Goal: Communication & Community: Answer question/provide support

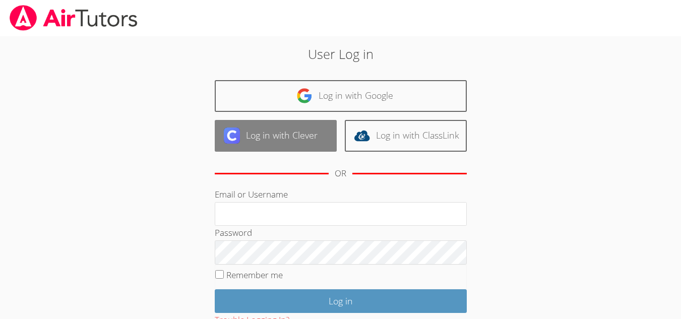
click at [297, 131] on link "Log in with Clever" at bounding box center [276, 136] width 122 height 32
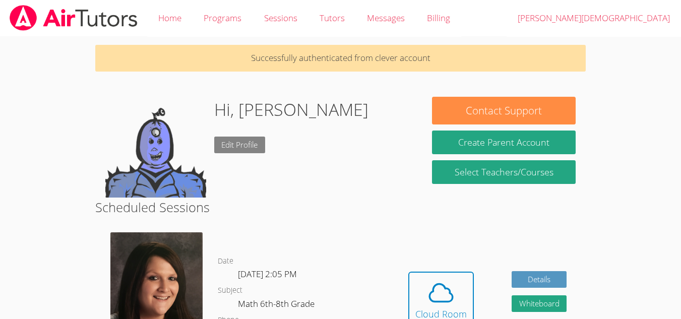
click at [233, 141] on link "Edit Profile" at bounding box center [239, 145] width 51 height 17
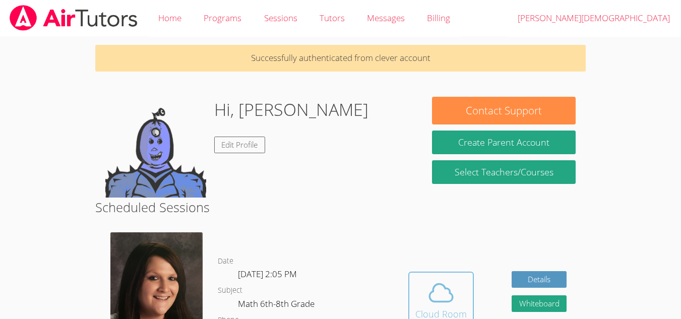
click at [445, 284] on icon at bounding box center [441, 293] width 28 height 28
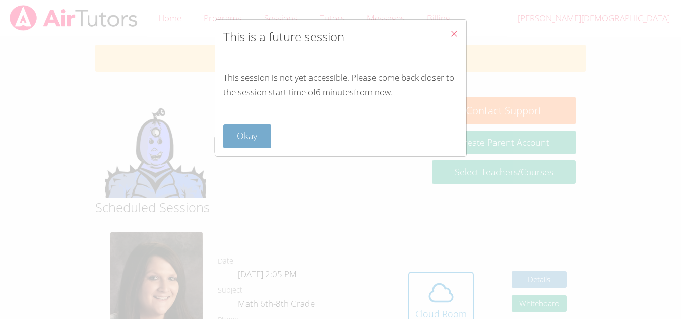
click at [265, 131] on button "Okay" at bounding box center [247, 136] width 48 height 24
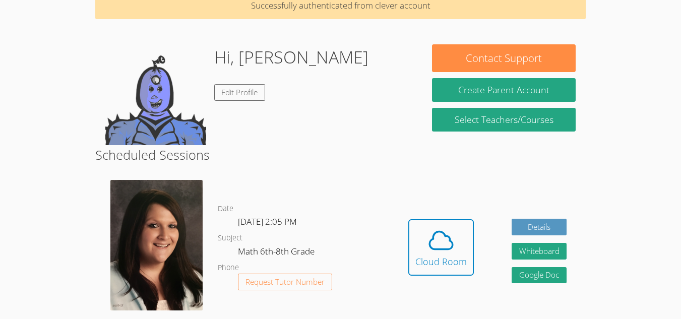
scroll to position [66, 0]
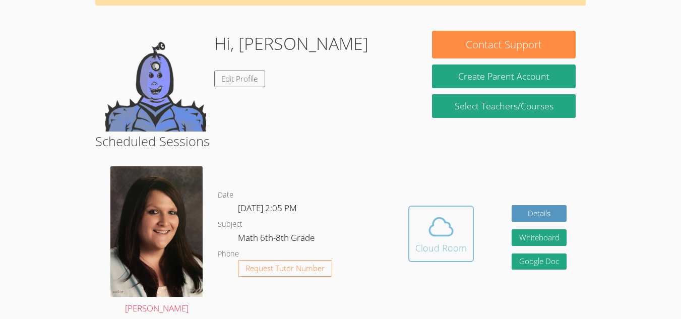
click at [444, 223] on icon at bounding box center [441, 227] width 28 height 28
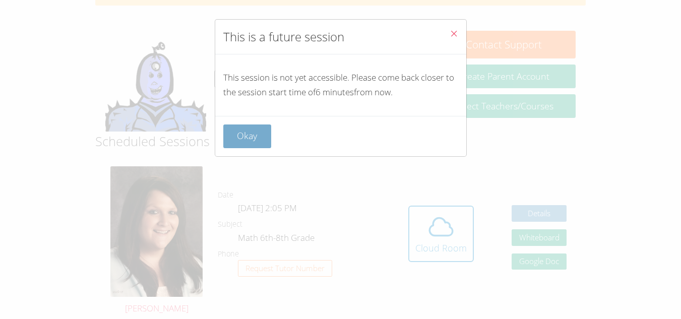
click at [254, 135] on button "Okay" at bounding box center [247, 136] width 48 height 24
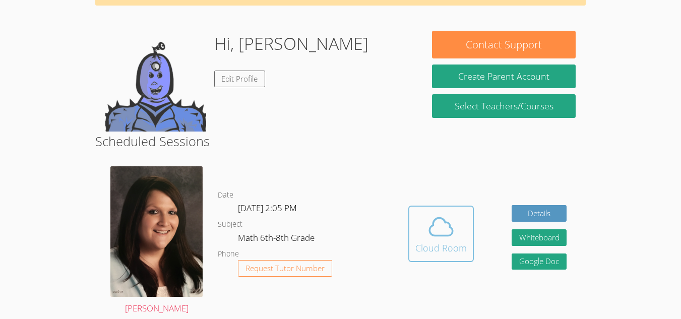
click at [427, 228] on icon at bounding box center [441, 227] width 28 height 28
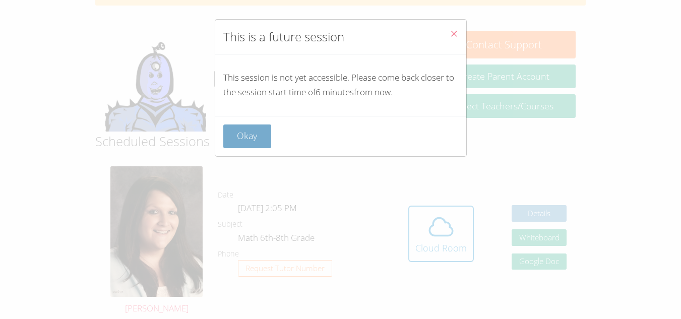
click at [246, 135] on button "Okay" at bounding box center [247, 136] width 48 height 24
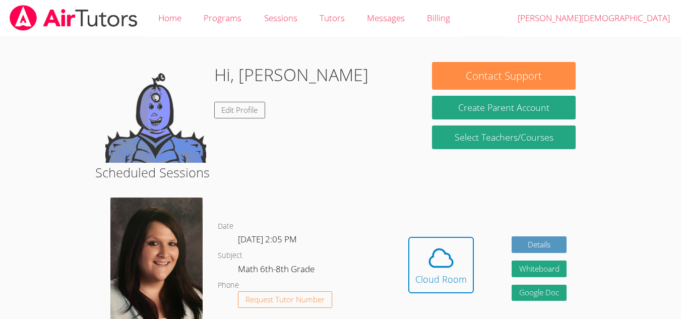
scroll to position [66, 0]
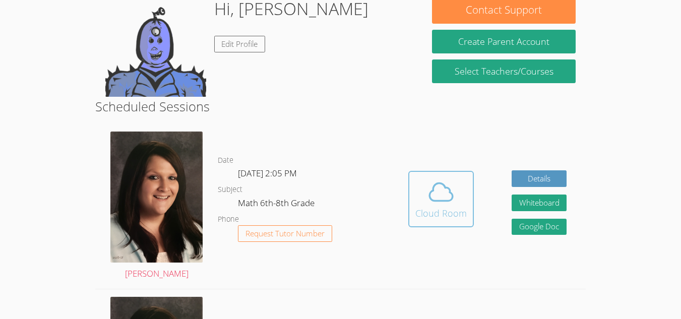
click at [449, 216] on div "Cloud Room" at bounding box center [440, 213] width 51 height 14
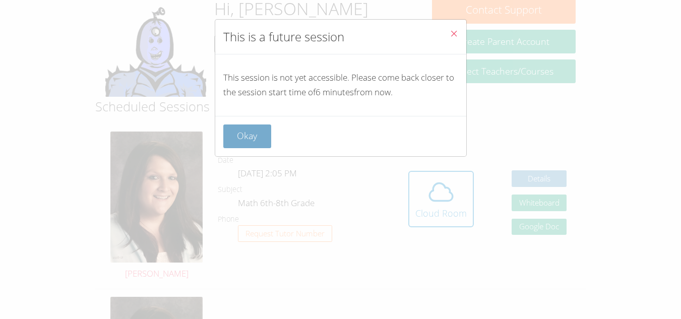
click at [237, 144] on button "Okay" at bounding box center [247, 136] width 48 height 24
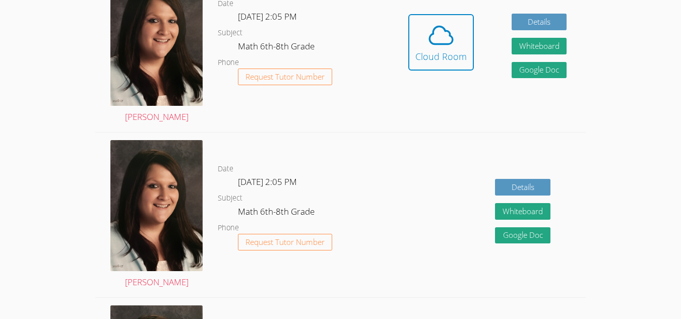
scroll to position [0, 0]
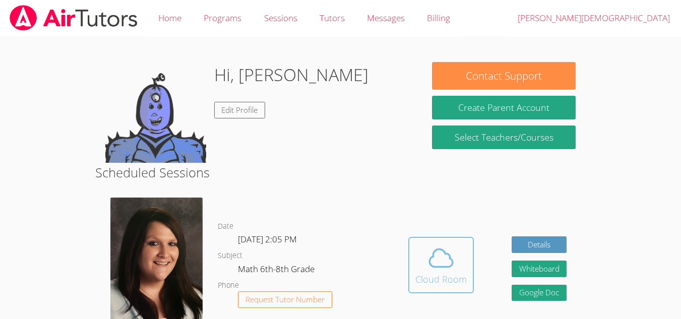
click at [445, 278] on div "Cloud Room" at bounding box center [440, 279] width 51 height 14
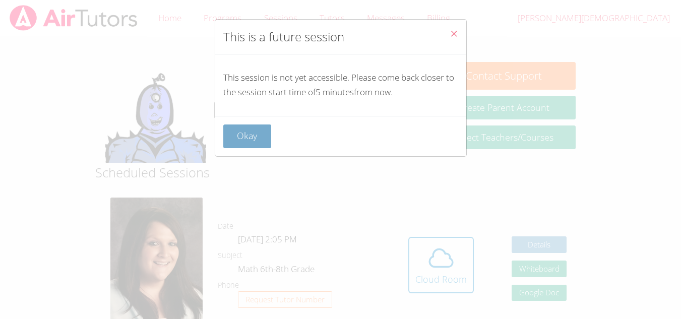
click at [242, 128] on button "Okay" at bounding box center [247, 136] width 48 height 24
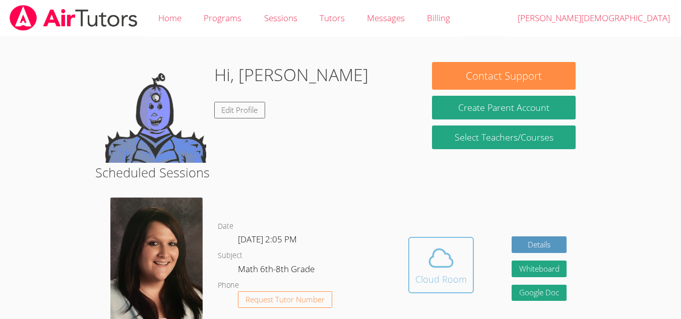
click at [438, 274] on div "Cloud Room" at bounding box center [440, 279] width 51 height 14
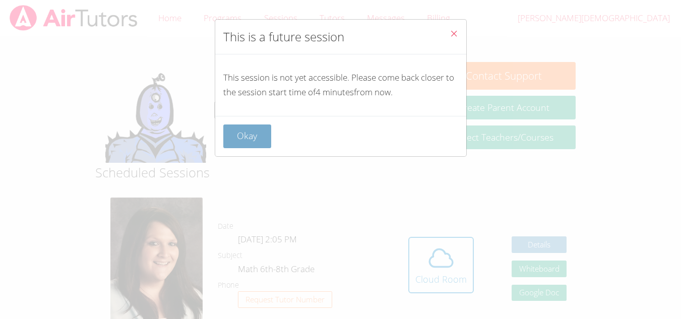
click at [239, 139] on button "Okay" at bounding box center [247, 136] width 48 height 24
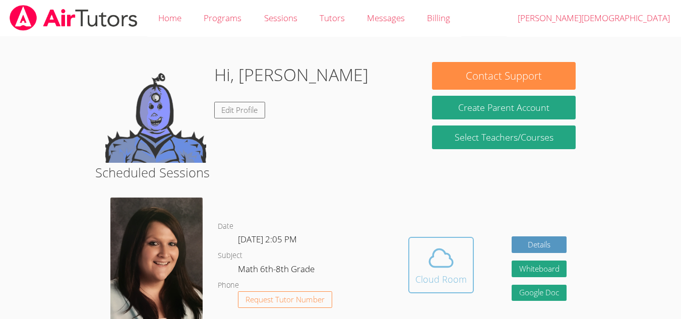
click at [432, 277] on div "Cloud Room" at bounding box center [440, 279] width 51 height 14
click at [435, 224] on div "Hidden Cloud Room Details Whiteboard Hidden Google Doc" at bounding box center [488, 272] width 196 height 165
click at [424, 291] on button "Cloud Room" at bounding box center [441, 265] width 66 height 56
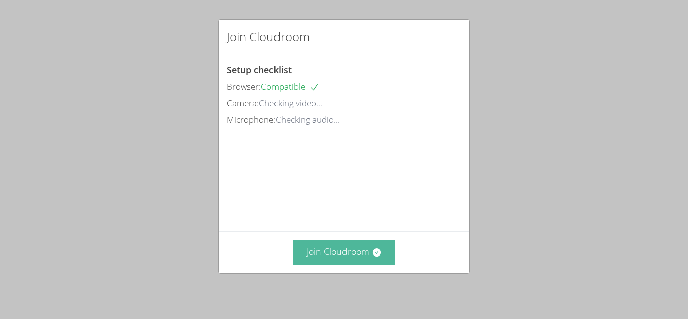
click at [312, 262] on button "Join Cloudroom" at bounding box center [344, 252] width 103 height 25
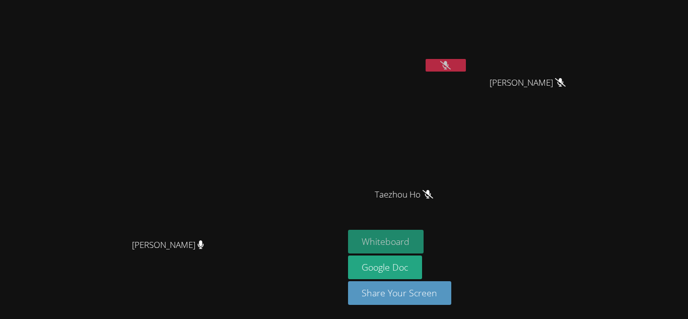
click at [424, 244] on button "Whiteboard" at bounding box center [386, 242] width 76 height 24
click at [451, 68] on icon at bounding box center [446, 65] width 11 height 9
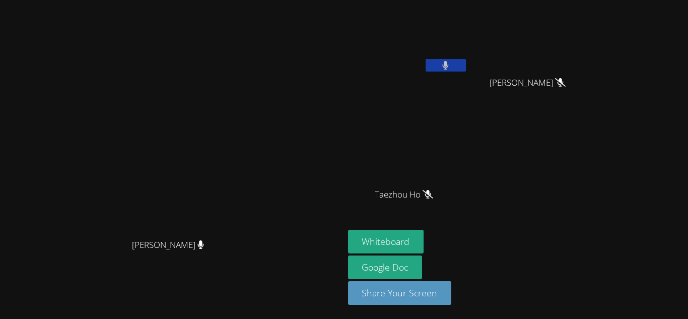
click at [449, 67] on icon at bounding box center [446, 65] width 6 height 9
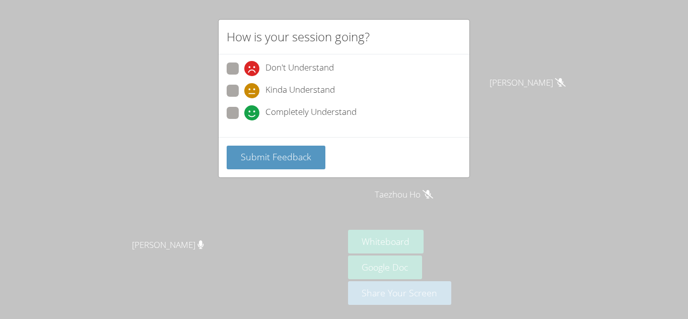
click at [249, 110] on icon at bounding box center [251, 112] width 15 height 15
click at [249, 110] on input "Completely Understand" at bounding box center [248, 111] width 9 height 9
radio input "true"
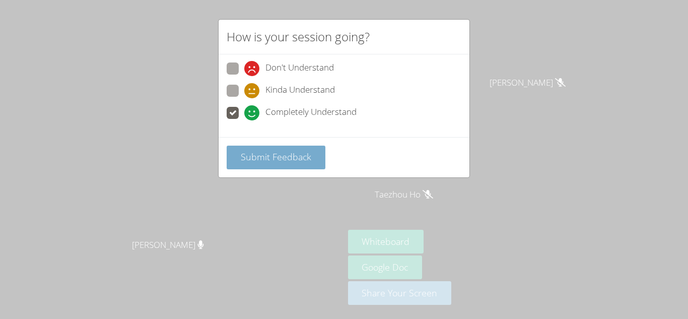
click at [297, 159] on span "Submit Feedback" at bounding box center [276, 157] width 71 height 12
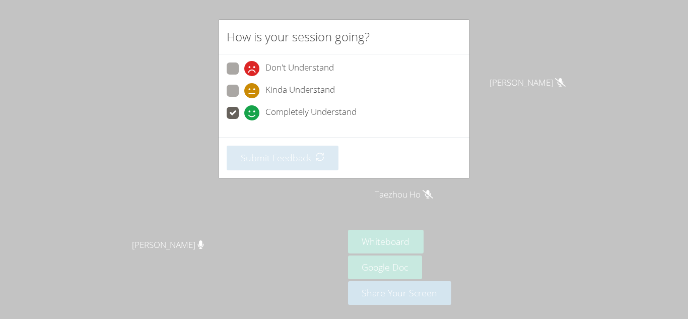
click at [264, 91] on div "Kinda Understand" at bounding box center [289, 90] width 91 height 15
click at [253, 91] on input "Kinda Understand" at bounding box center [248, 89] width 9 height 9
radio input "true"
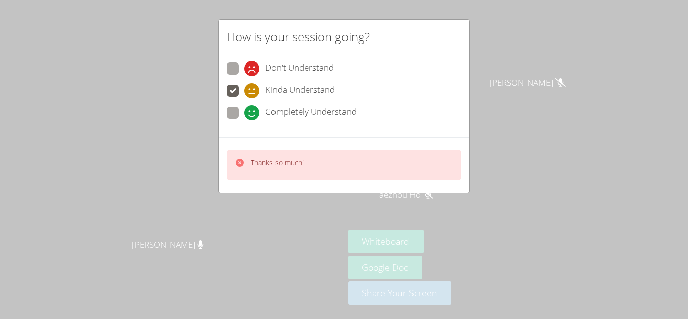
click at [295, 153] on div "Thanks so much!" at bounding box center [344, 165] width 235 height 31
click at [285, 98] on span "Kinda Understand" at bounding box center [301, 90] width 70 height 15
click at [253, 93] on input "Kinda Understand" at bounding box center [248, 89] width 9 height 9
click at [306, 117] on span "Completely Understand" at bounding box center [311, 112] width 91 height 15
click at [253, 115] on input "Completely Understand" at bounding box center [248, 111] width 9 height 9
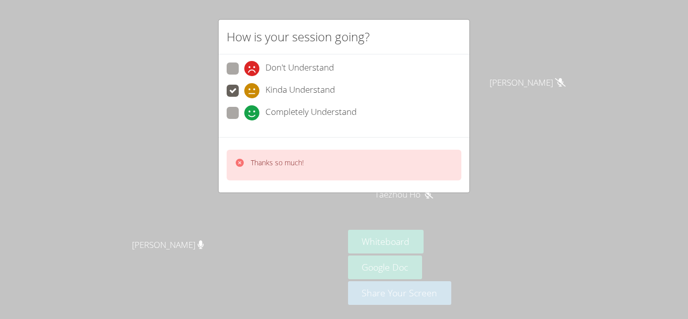
radio input "true"
click at [311, 96] on span "Kinda Understand" at bounding box center [301, 90] width 70 height 15
click at [253, 93] on input "Kinda Understand" at bounding box center [248, 89] width 9 height 9
radio input "true"
click at [317, 108] on span "Completely Understand" at bounding box center [311, 112] width 91 height 15
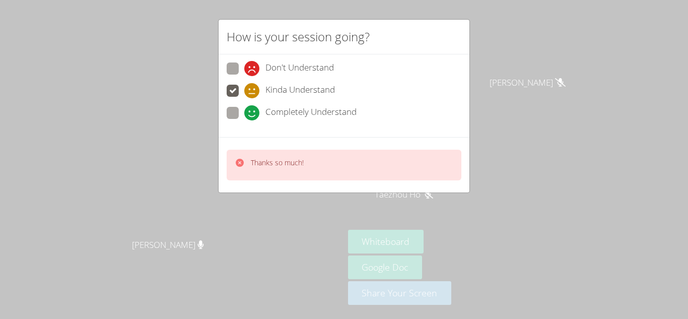
click at [253, 108] on input "Completely Understand" at bounding box center [248, 111] width 9 height 9
radio input "true"
click at [324, 108] on span "Completely Understand" at bounding box center [311, 112] width 91 height 15
click at [253, 108] on input "Completely Understand" at bounding box center [248, 111] width 9 height 9
click at [330, 118] on span "Completely Understand" at bounding box center [311, 112] width 91 height 15
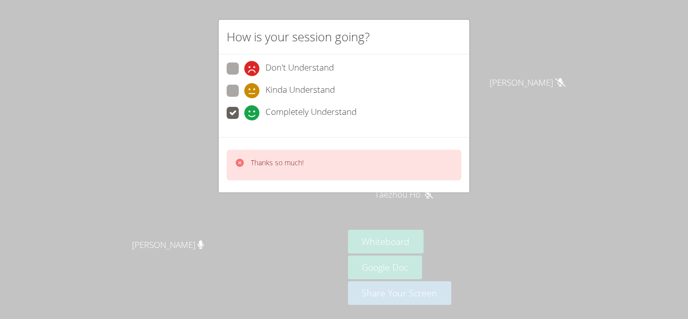
click at [253, 115] on input "Completely Understand" at bounding box center [248, 111] width 9 height 9
click at [334, 119] on span "Completely Understand" at bounding box center [311, 112] width 91 height 15
click at [253, 115] on input "Completely Understand" at bounding box center [248, 111] width 9 height 9
click at [335, 136] on div "Don't Understand Kinda Understand Completely Understand" at bounding box center [344, 95] width 251 height 83
click at [375, 158] on div "Thanks so much!" at bounding box center [344, 165] width 235 height 31
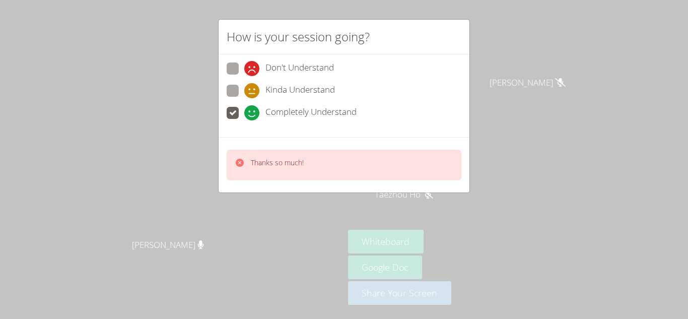
click at [247, 141] on video at bounding box center [171, 139] width 151 height 189
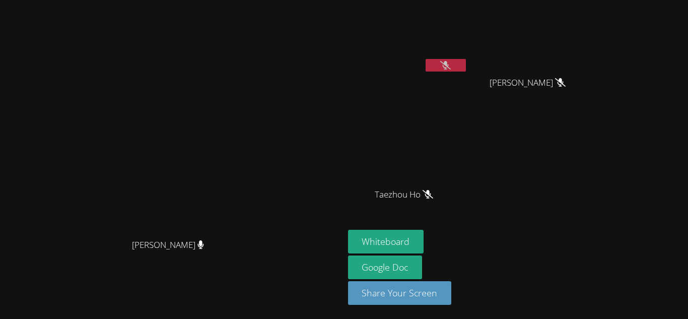
click at [451, 69] on icon at bounding box center [446, 65] width 11 height 9
click at [449, 65] on icon at bounding box center [446, 65] width 6 height 9
